Goal: Use online tool/utility: Utilize a website feature to perform a specific function

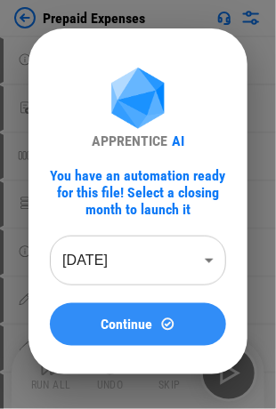
click at [152, 330] on span "Continue" at bounding box center [127, 325] width 52 height 14
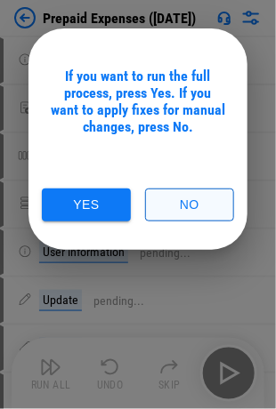
click at [194, 218] on button "No" at bounding box center [189, 205] width 89 height 33
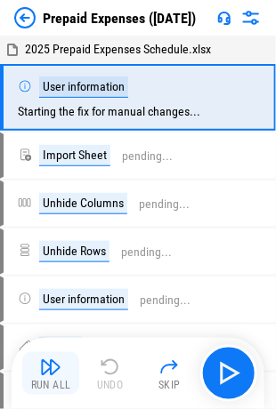
click at [53, 370] on img "button" at bounding box center [50, 367] width 21 height 21
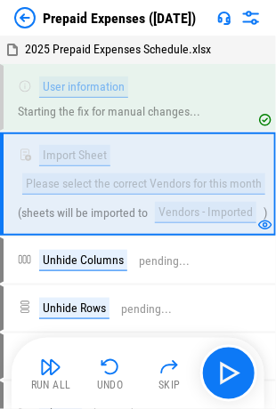
click at [42, 361] on img "button" at bounding box center [50, 367] width 21 height 21
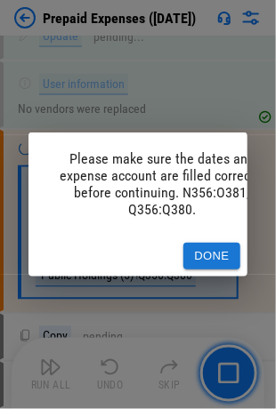
scroll to position [0, 47]
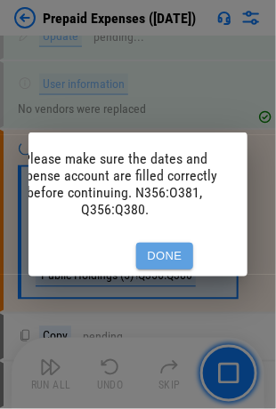
click at [166, 250] on button "Done" at bounding box center [164, 257] width 57 height 28
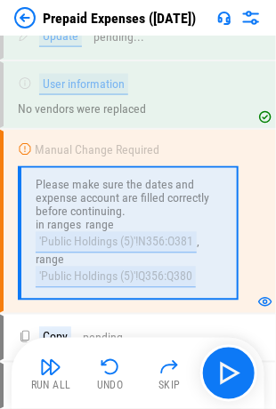
click at [61, 369] on button "Run All" at bounding box center [50, 374] width 57 height 43
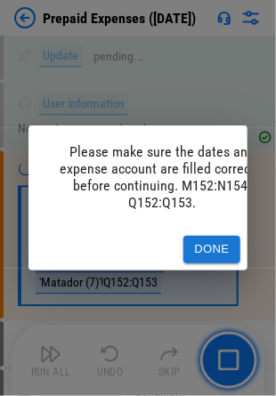
scroll to position [2411, 0]
click at [224, 247] on button "Done" at bounding box center [211, 250] width 57 height 28
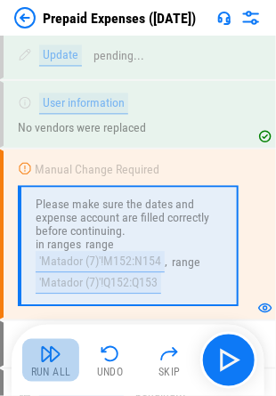
click at [51, 364] on button "Run All" at bounding box center [50, 360] width 57 height 43
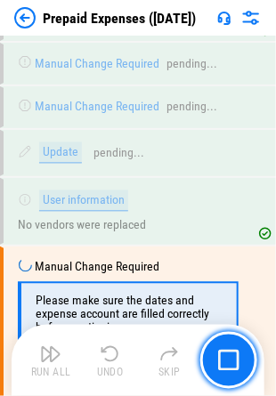
scroll to position [3792, 0]
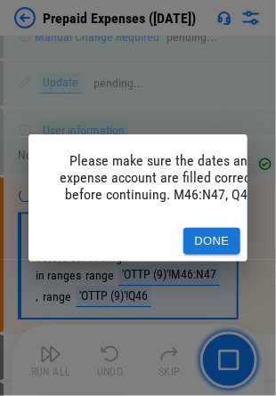
click at [210, 231] on button "Done" at bounding box center [211, 242] width 57 height 28
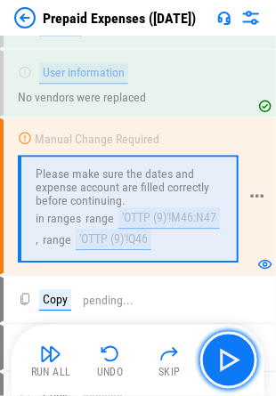
scroll to position [3881, 0]
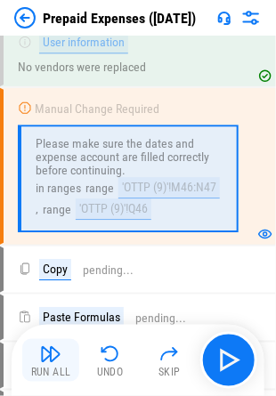
click at [51, 356] on img "button" at bounding box center [50, 354] width 21 height 21
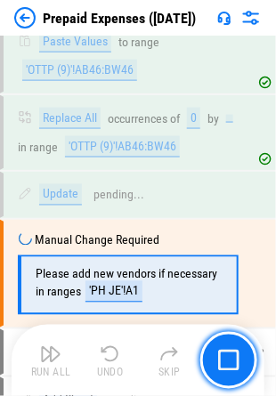
scroll to position [4347, 0]
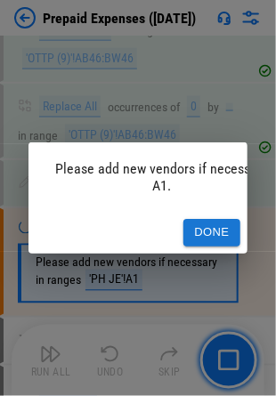
click at [218, 224] on button "Done" at bounding box center [211, 233] width 57 height 28
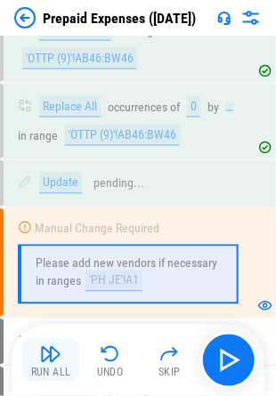
click at [53, 349] on img "button" at bounding box center [50, 354] width 21 height 21
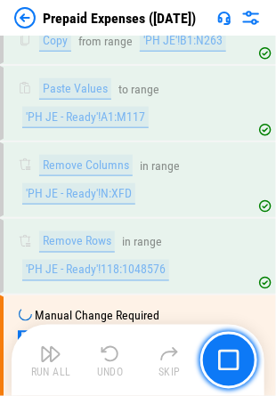
scroll to position [5019, 0]
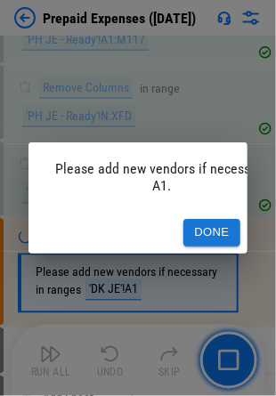
click at [208, 228] on button "Done" at bounding box center [211, 233] width 57 height 28
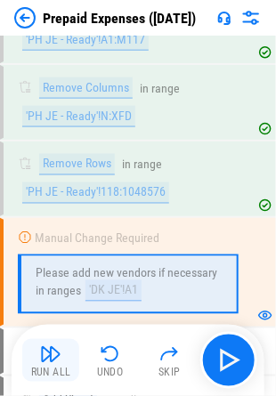
click at [50, 351] on img "button" at bounding box center [50, 354] width 21 height 21
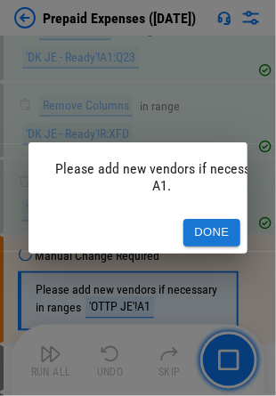
scroll to position [5691, 0]
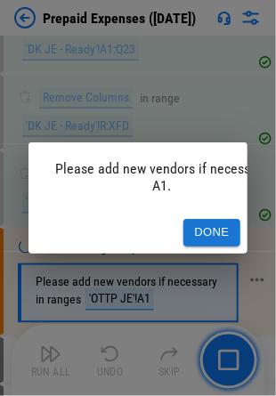
click at [221, 233] on button "Done" at bounding box center [211, 233] width 57 height 28
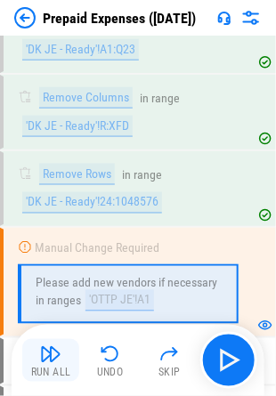
click at [47, 370] on div "Run All" at bounding box center [51, 373] width 40 height 11
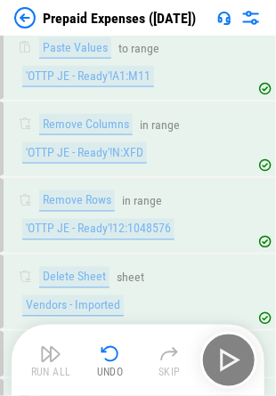
scroll to position [6848, 0]
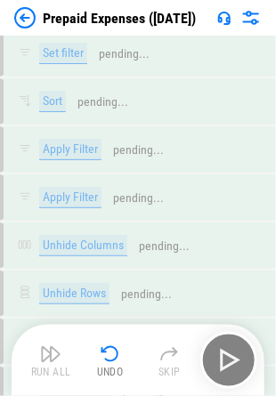
click at [27, 13] on img at bounding box center [24, 17] width 21 height 21
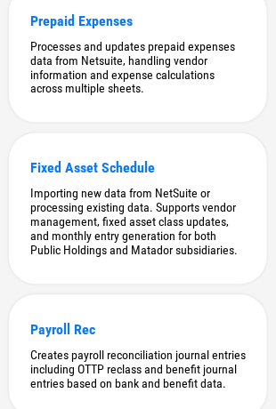
scroll to position [267, 0]
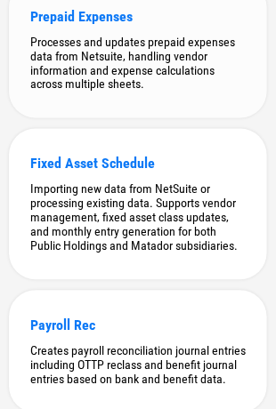
click at [135, 50] on div "Processes and updates prepaid expenses data from Netsuite, handling vendor info…" at bounding box center [137, 63] width 215 height 57
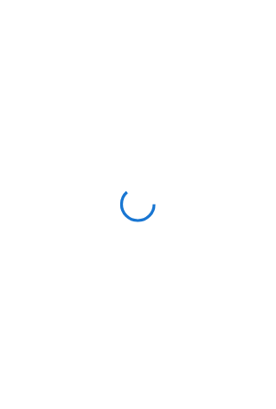
scroll to position [0, 0]
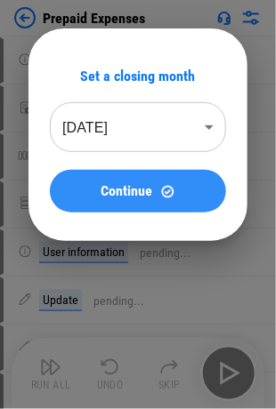
click at [153, 185] on div "Continue" at bounding box center [138, 191] width 134 height 15
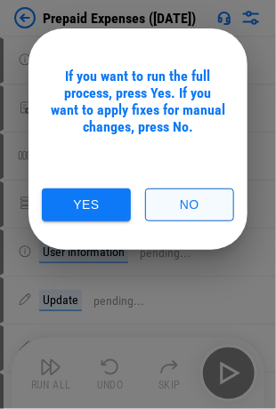
click at [185, 204] on button "No" at bounding box center [189, 205] width 89 height 33
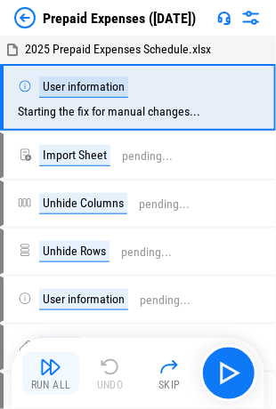
click at [49, 373] on img "button" at bounding box center [50, 367] width 21 height 21
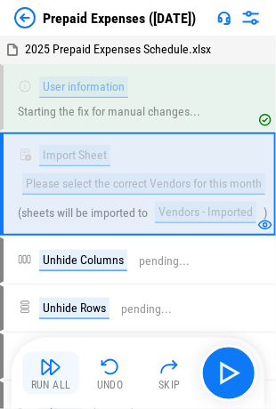
click at [53, 367] on img "button" at bounding box center [50, 367] width 21 height 21
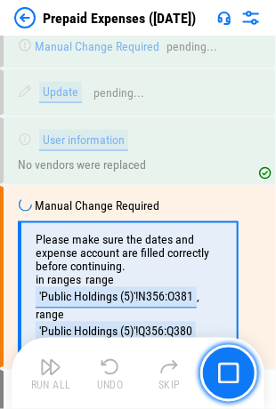
scroll to position [918, 0]
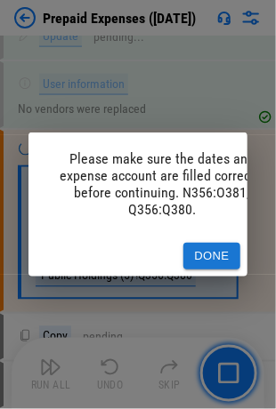
click at [213, 255] on button "Done" at bounding box center [211, 257] width 57 height 28
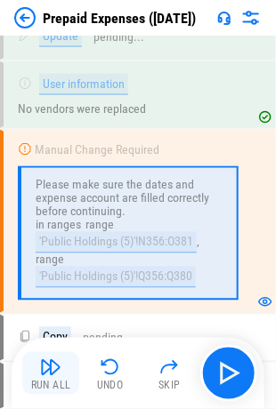
click at [56, 369] on img "button" at bounding box center [50, 367] width 21 height 21
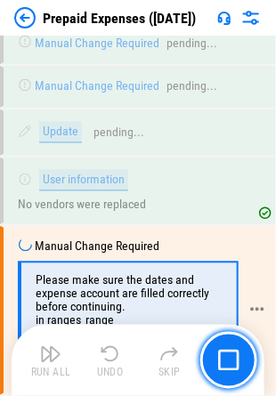
scroll to position [2411, 0]
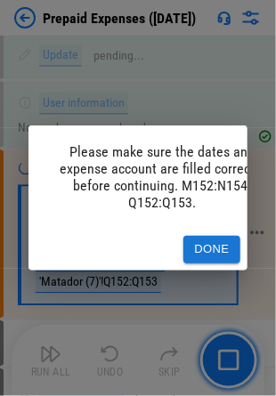
click at [206, 236] on button "Done" at bounding box center [211, 250] width 57 height 28
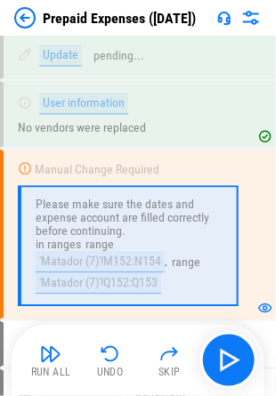
click at [51, 362] on img "button" at bounding box center [50, 354] width 21 height 21
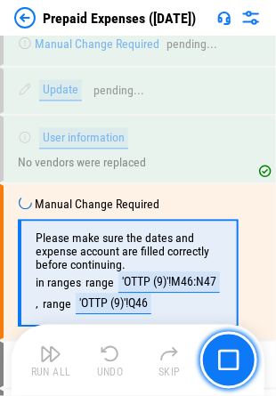
scroll to position [3792, 0]
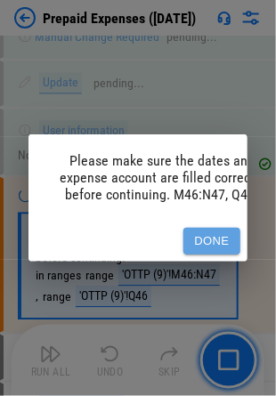
click at [201, 231] on button "Done" at bounding box center [211, 242] width 57 height 28
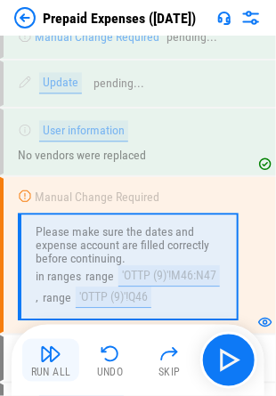
click at [44, 356] on img "button" at bounding box center [50, 354] width 21 height 21
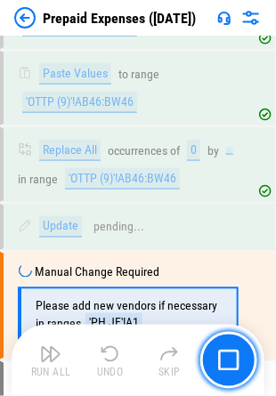
scroll to position [4347, 0]
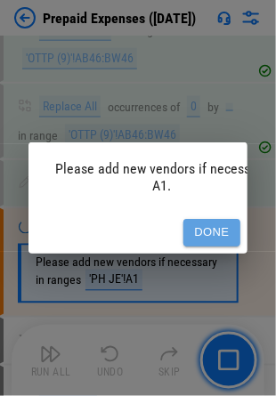
click at [225, 231] on button "Done" at bounding box center [211, 233] width 57 height 28
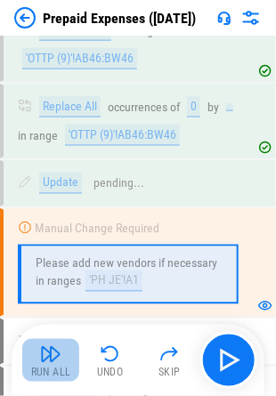
click at [50, 363] on img "button" at bounding box center [50, 354] width 21 height 21
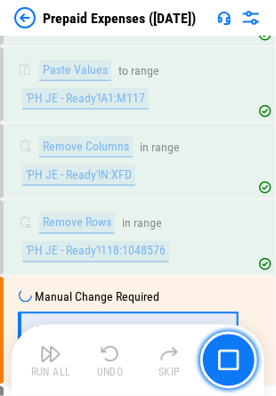
scroll to position [5019, 0]
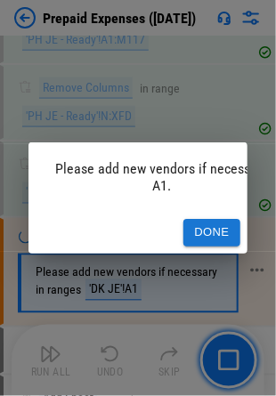
click at [190, 228] on button "Done" at bounding box center [211, 233] width 57 height 28
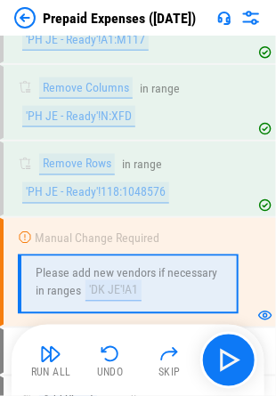
click at [64, 349] on button "Run All" at bounding box center [50, 360] width 57 height 43
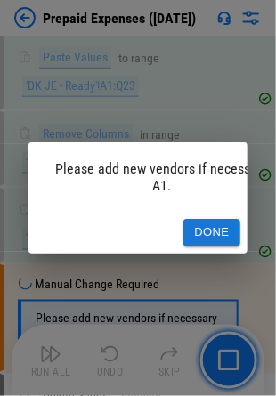
scroll to position [5691, 0]
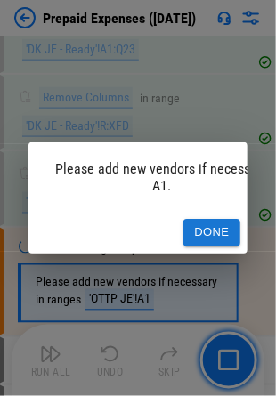
click at [228, 221] on button "Done" at bounding box center [211, 233] width 57 height 28
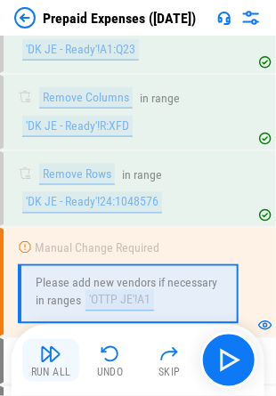
click at [61, 353] on button "Run All" at bounding box center [50, 360] width 57 height 43
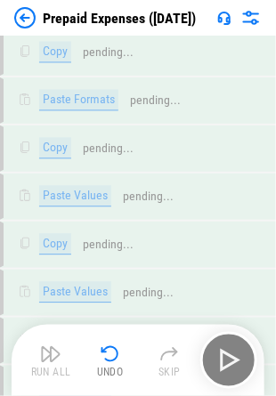
scroll to position [7293, 0]
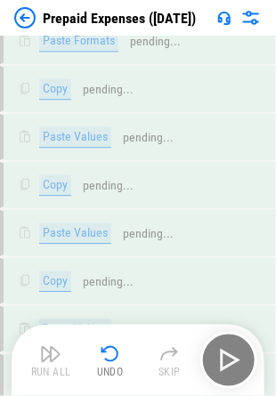
click at [21, 28] on div "Prepaid Expenses ([DATE])" at bounding box center [138, 18] width 276 height 36
click at [20, 20] on img at bounding box center [24, 17] width 21 height 21
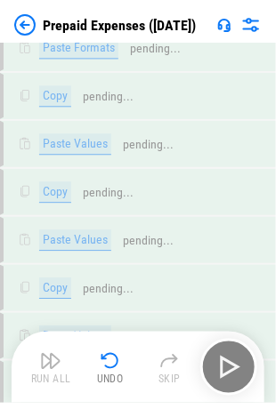
scroll to position [0, 0]
